Goal: Find contact information: Find contact information

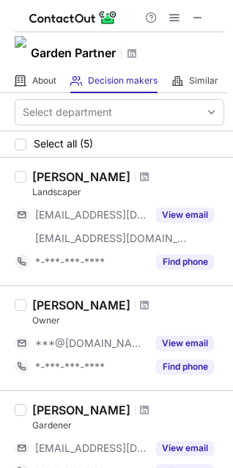
click at [135, 306] on div at bounding box center [145, 305] width 20 height 9
click at [140, 304] on span at bounding box center [144, 305] width 9 height 12
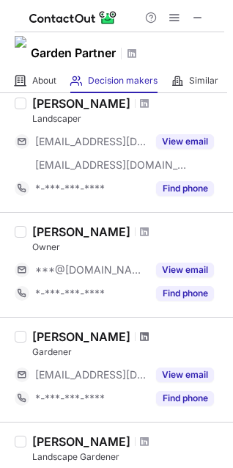
click at [140, 332] on span at bounding box center [144, 337] width 9 height 12
click at [140, 438] on div at bounding box center [145, 441] width 20 height 9
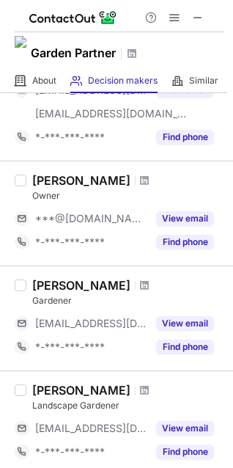
scroll to position [220, 0]
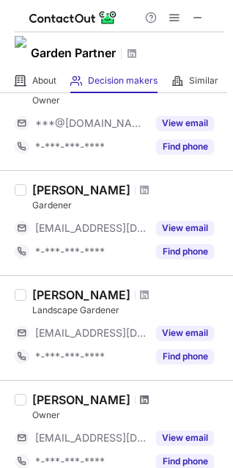
click at [140, 400] on span at bounding box center [144, 400] width 9 height 12
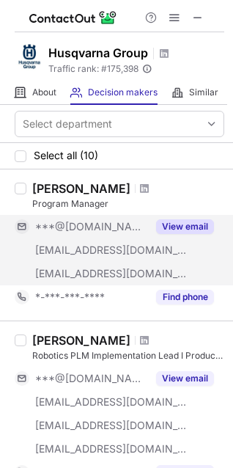
click at [190, 229] on button "View email" at bounding box center [185, 226] width 58 height 15
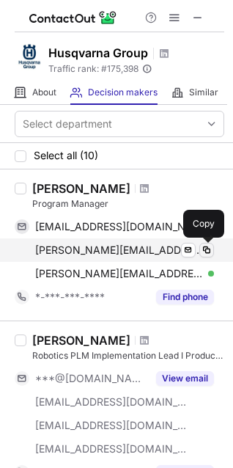
click at [210, 249] on span at bounding box center [207, 250] width 12 height 12
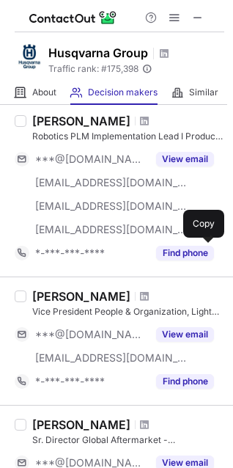
scroll to position [220, 0]
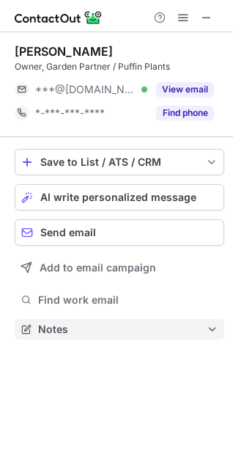
scroll to position [319, 233]
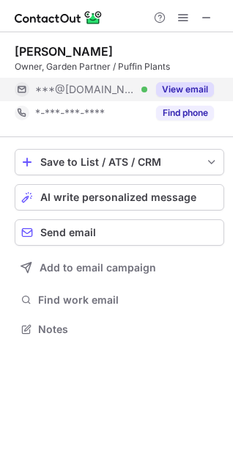
click at [177, 89] on button "View email" at bounding box center [185, 89] width 58 height 15
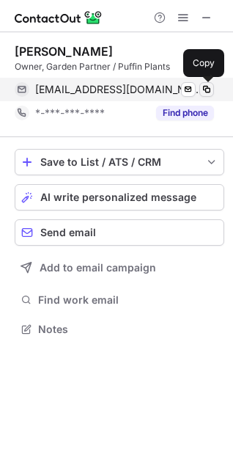
click at [208, 89] on span at bounding box center [207, 90] width 12 height 12
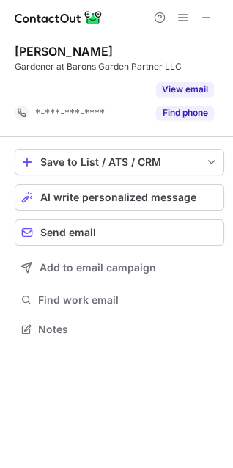
scroll to position [295, 233]
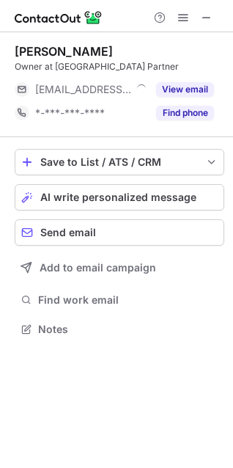
scroll to position [319, 233]
